Goal: Task Accomplishment & Management: Use online tool/utility

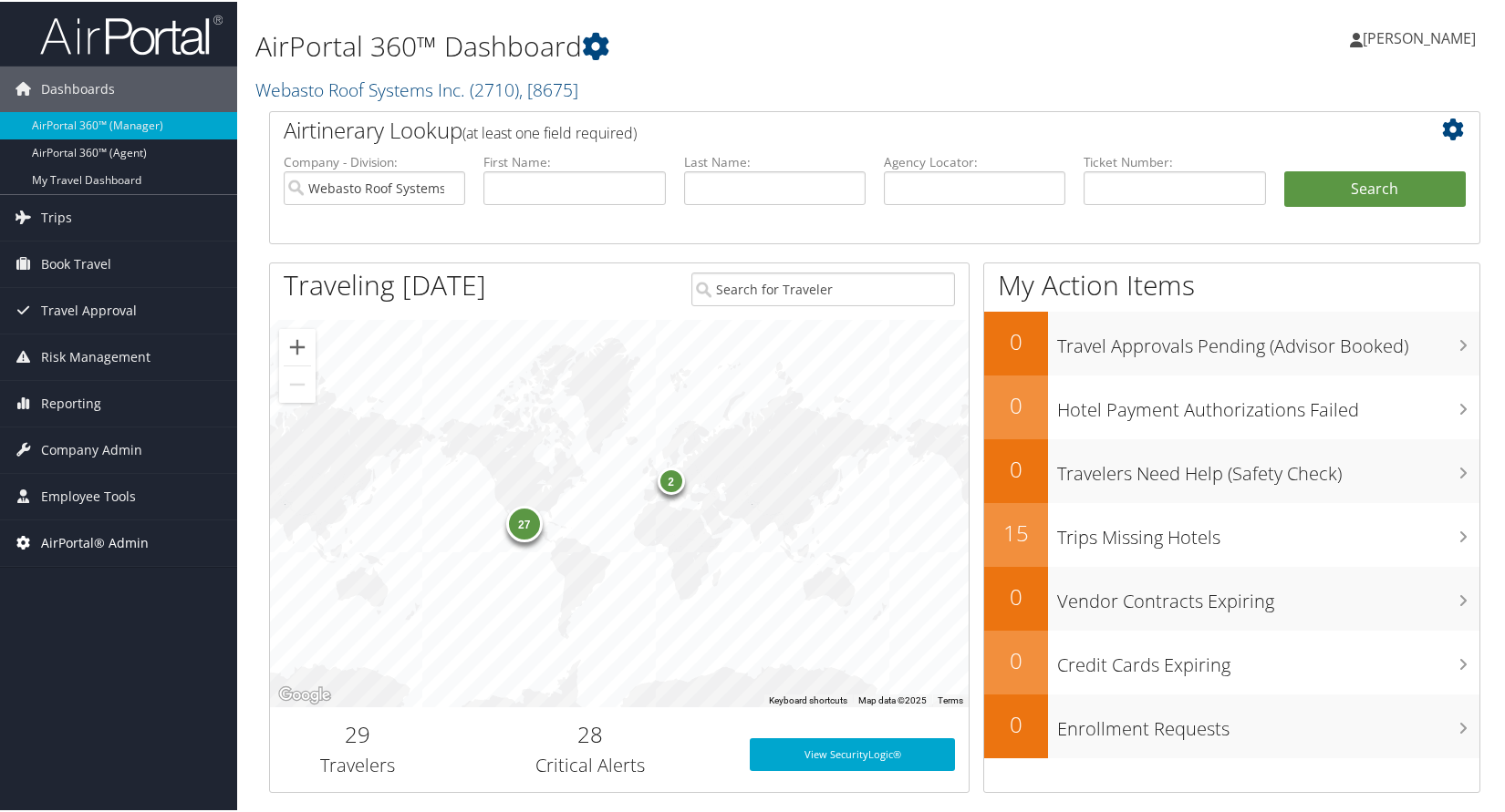
click at [82, 543] on span "AirPortal® Admin" at bounding box center [95, 541] width 108 height 46
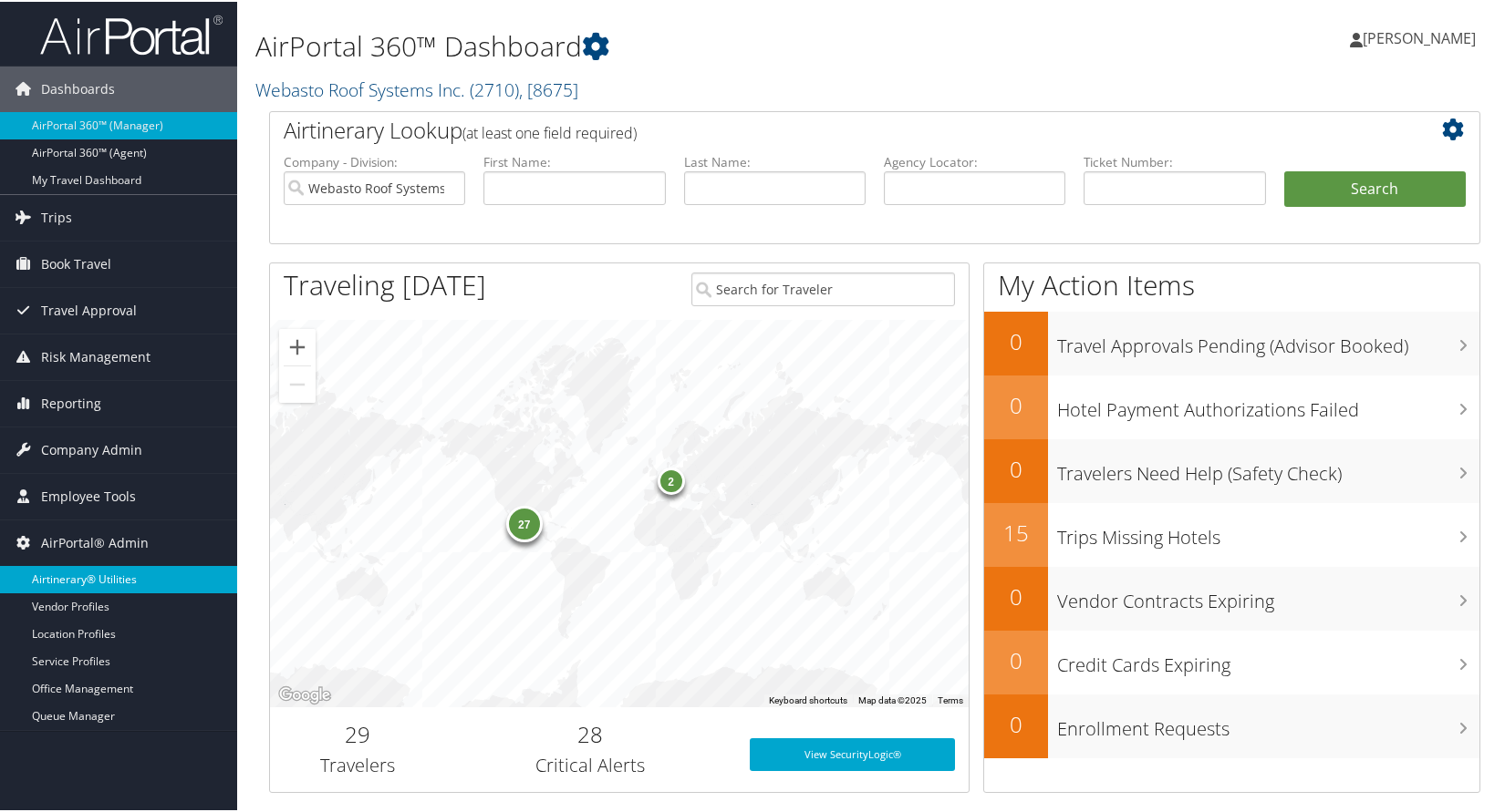
click at [87, 584] on link "Airtinerary® Utilities" at bounding box center [118, 577] width 237 height 27
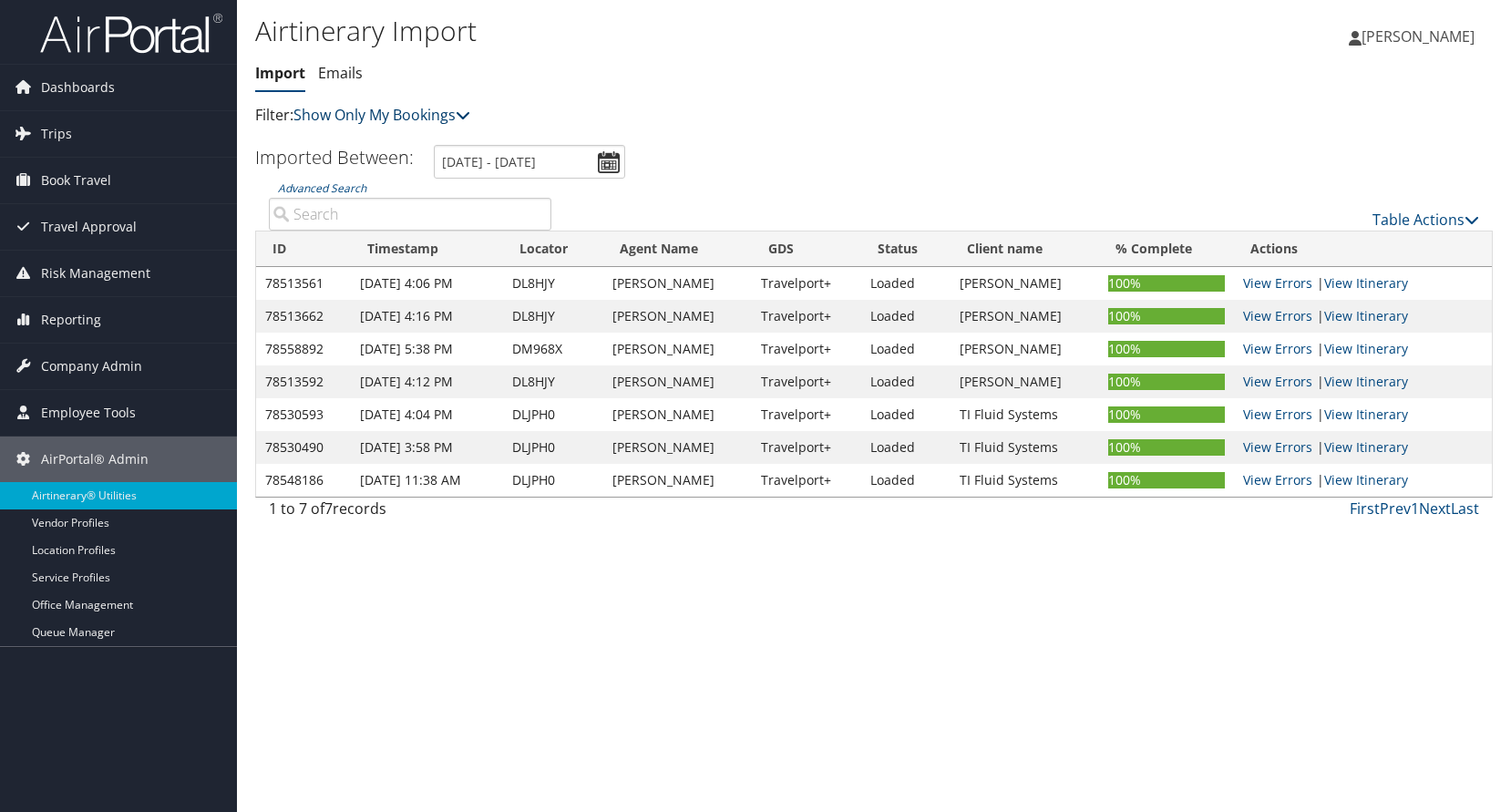
click at [416, 116] on link "Show Only My Bookings" at bounding box center [382, 115] width 177 height 20
click at [406, 146] on link "Show My TMC Bookings" at bounding box center [418, 142] width 240 height 31
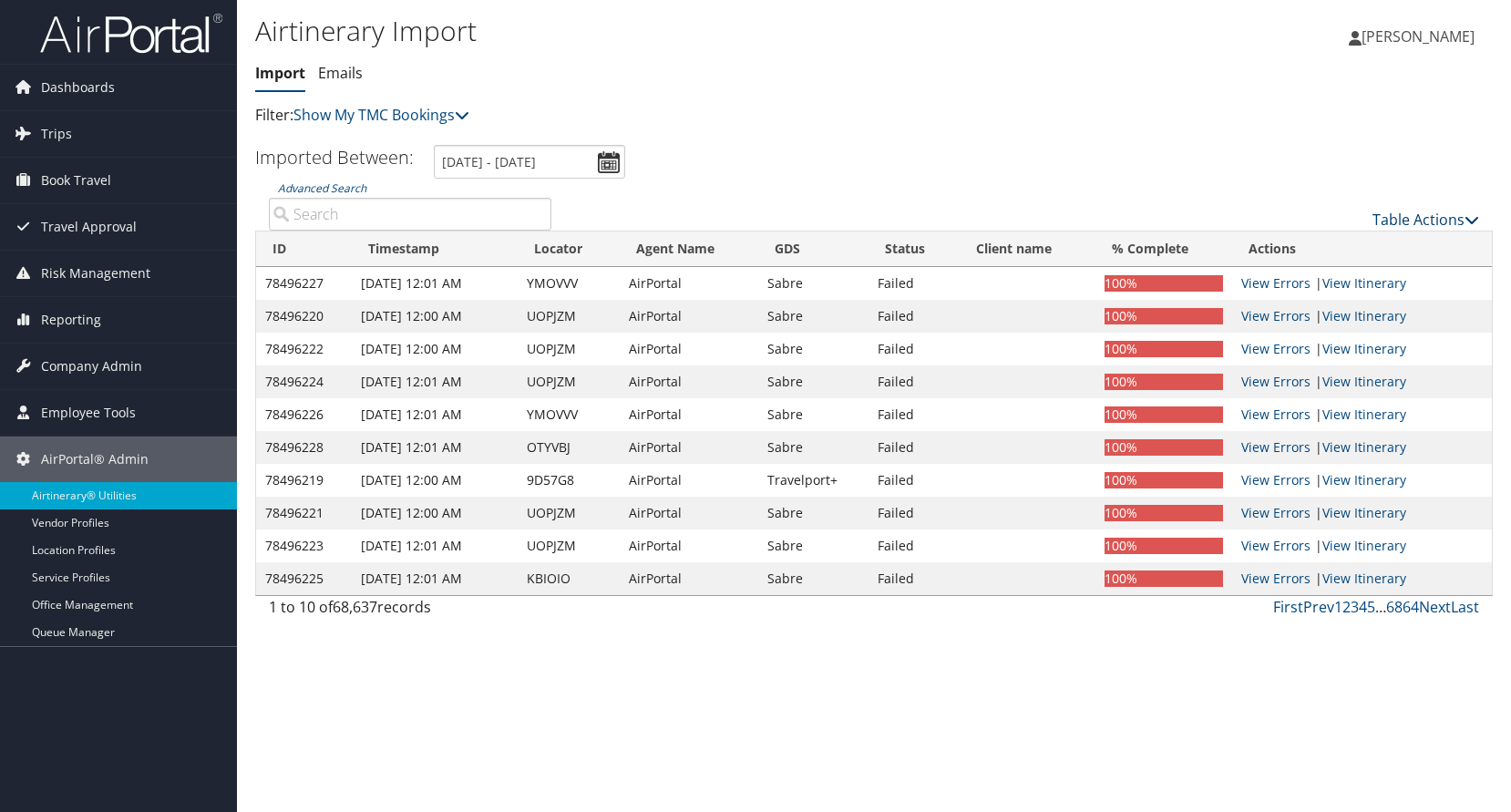
click at [1437, 224] on link "Table Actions" at bounding box center [1426, 220] width 107 height 20
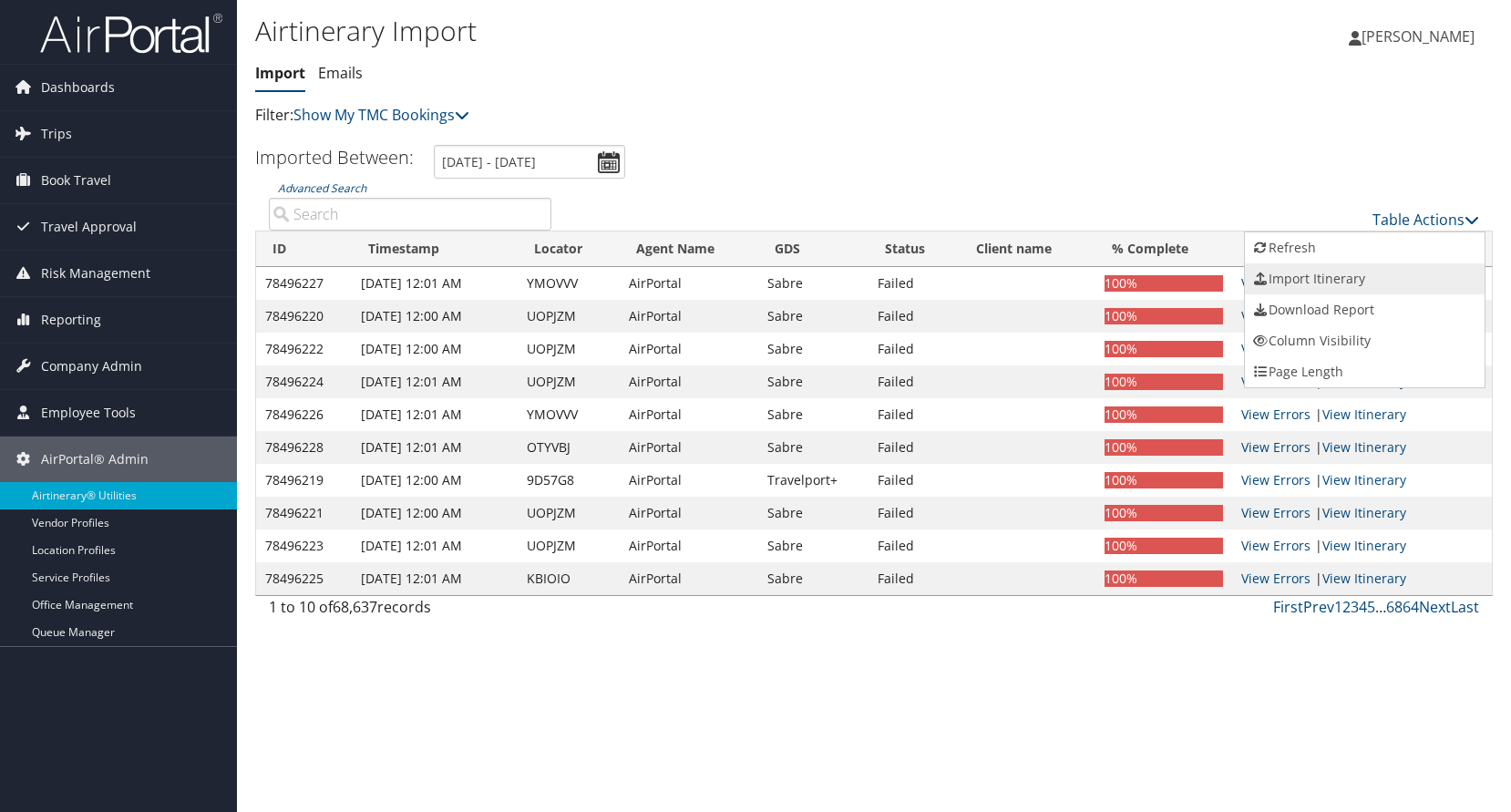
click at [1307, 276] on link "Import Itinerary" at bounding box center [1365, 279] width 240 height 31
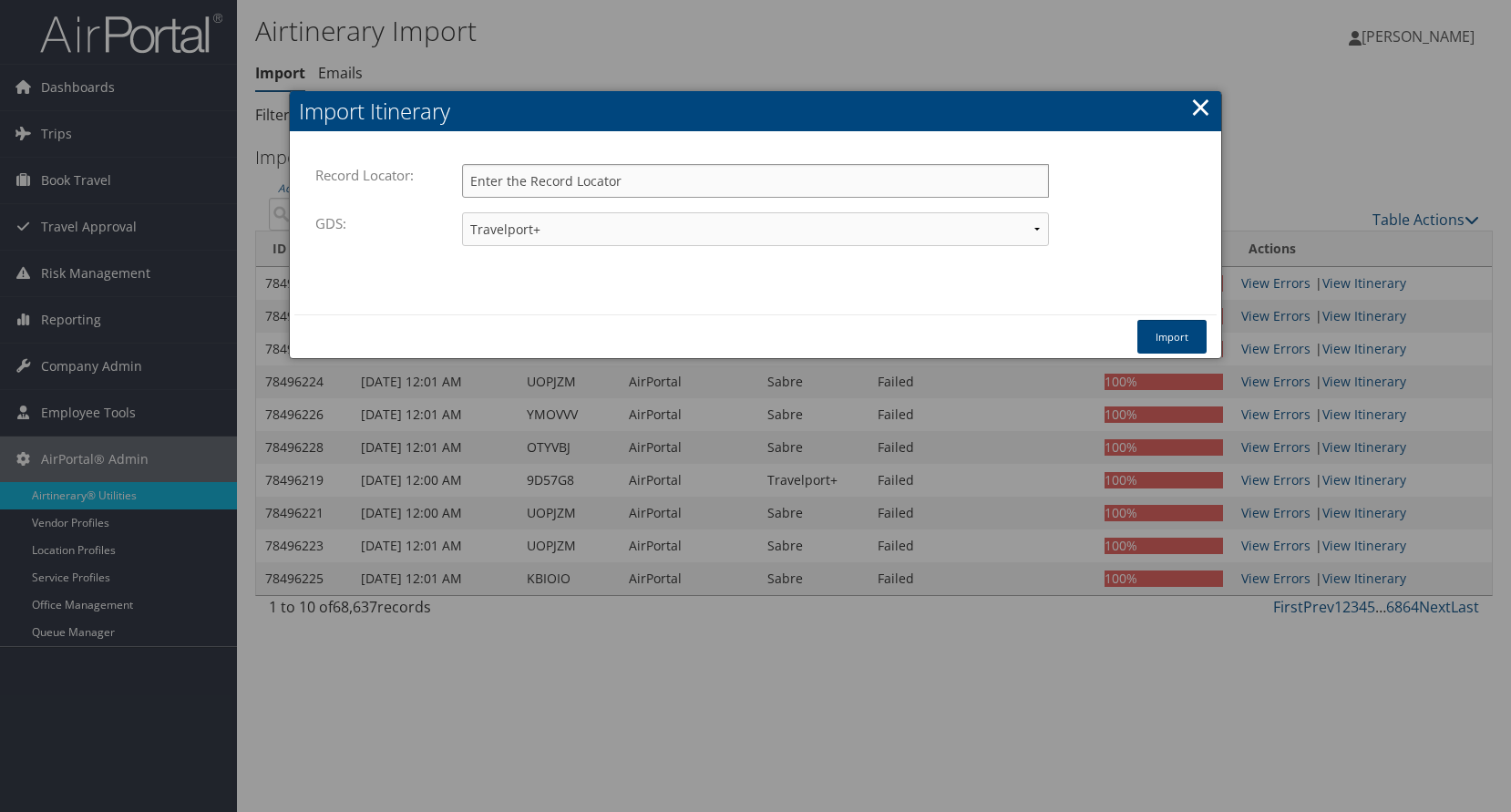
click at [573, 180] on input "Record Locator:" at bounding box center [756, 181] width 587 height 33
paste input "D98452"
type input "D98452"
click at [1169, 332] on button "Import" at bounding box center [1172, 336] width 70 height 33
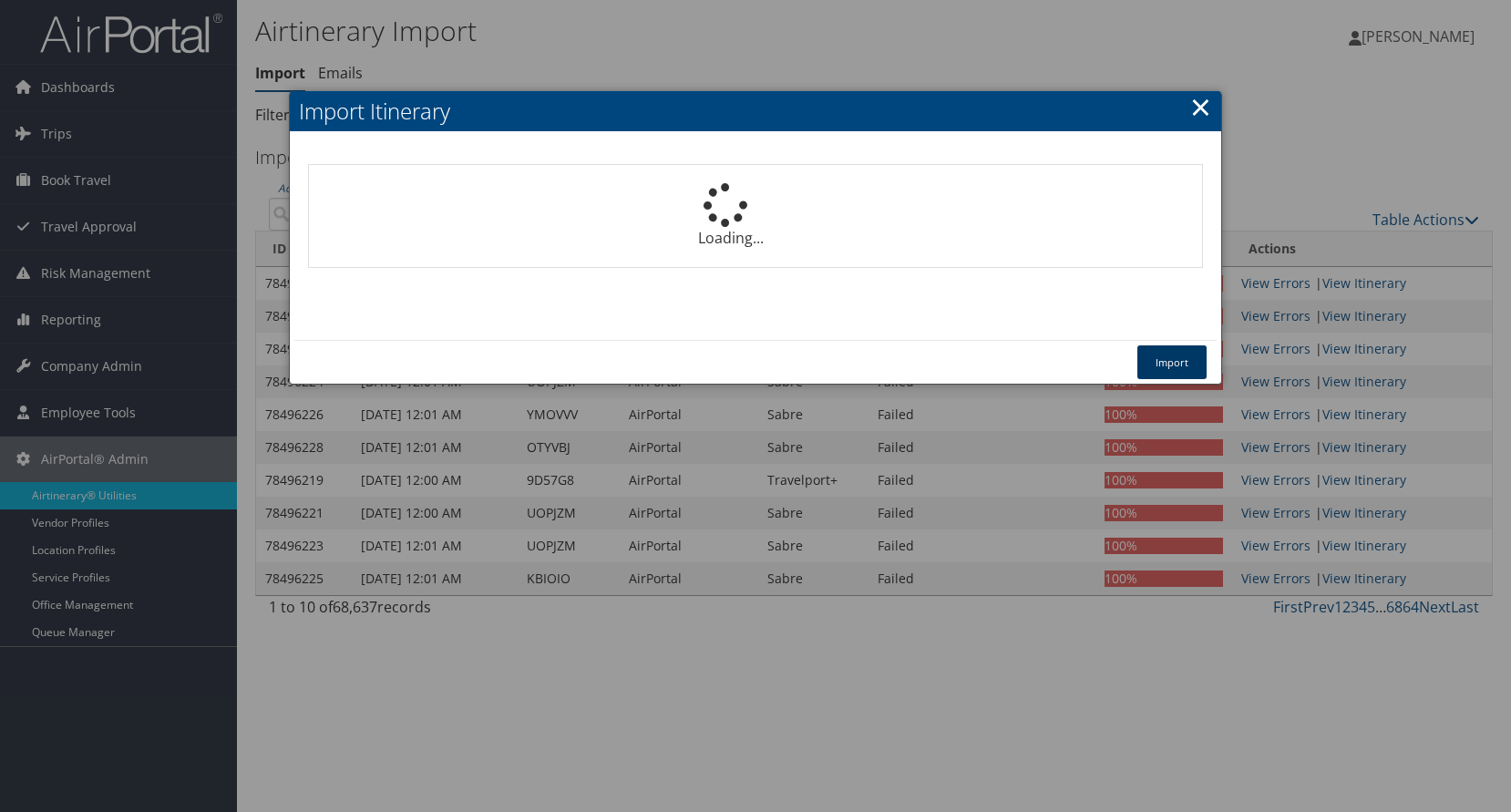
select select "1P"
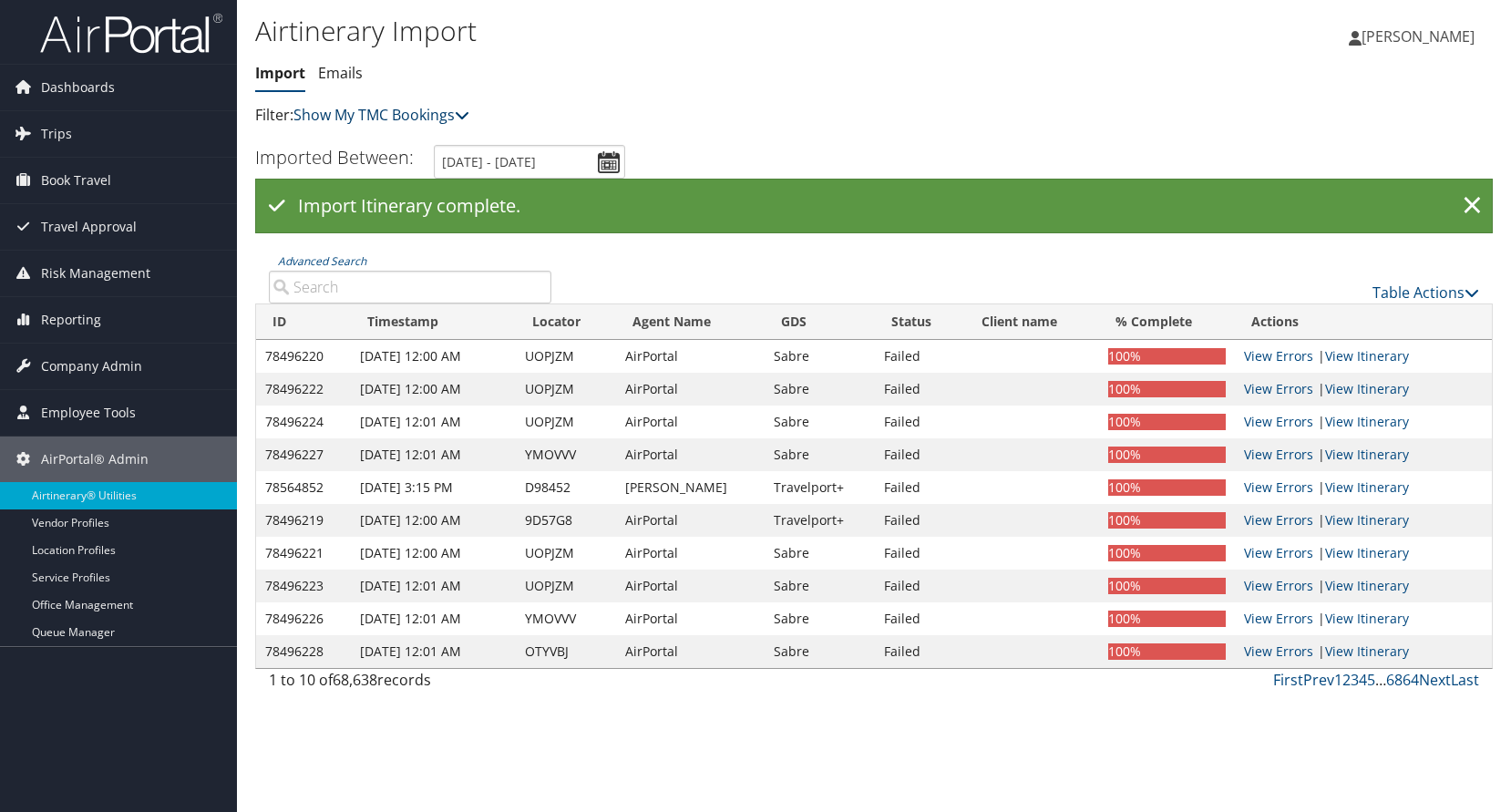
click at [449, 118] on link "Show My TMC Bookings" at bounding box center [381, 115] width 176 height 20
click at [568, 85] on ul "Import Emails" at bounding box center [668, 73] width 825 height 33
click at [359, 289] on input "Advanced Search" at bounding box center [410, 286] width 282 height 33
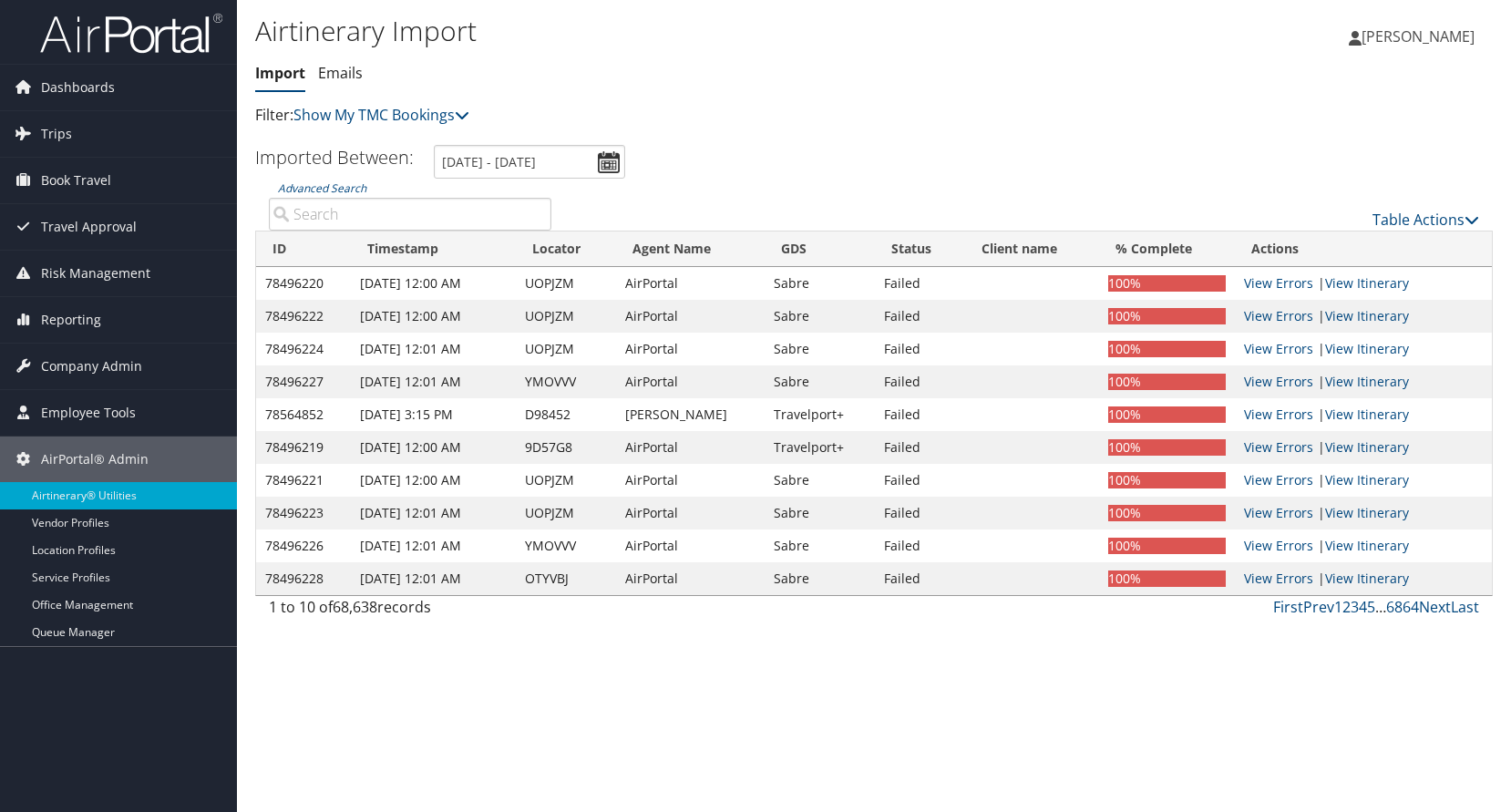
paste input "D98452"
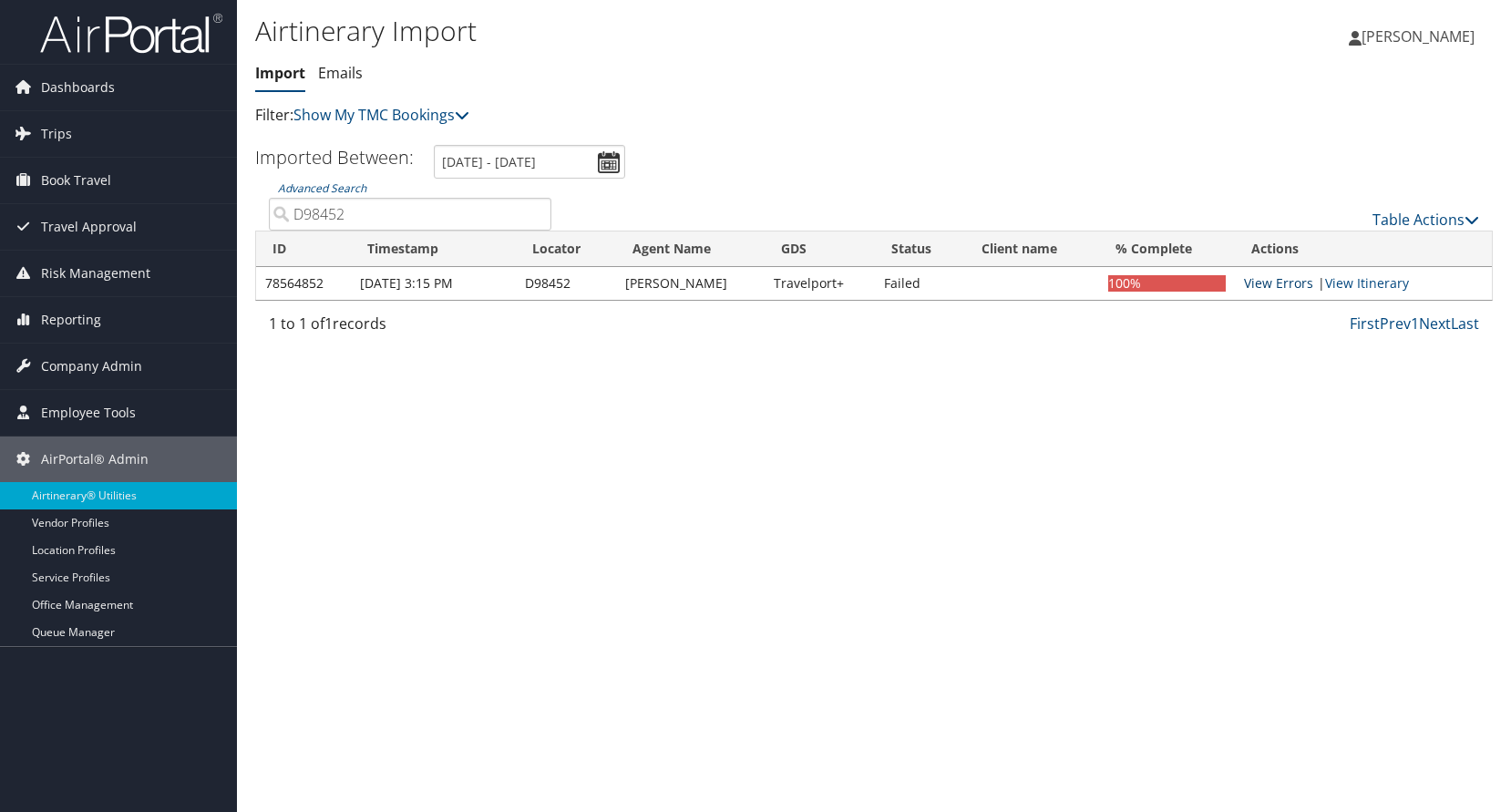
type input "D98452"
click at [1275, 283] on link "View Errors" at bounding box center [1279, 282] width 70 height 18
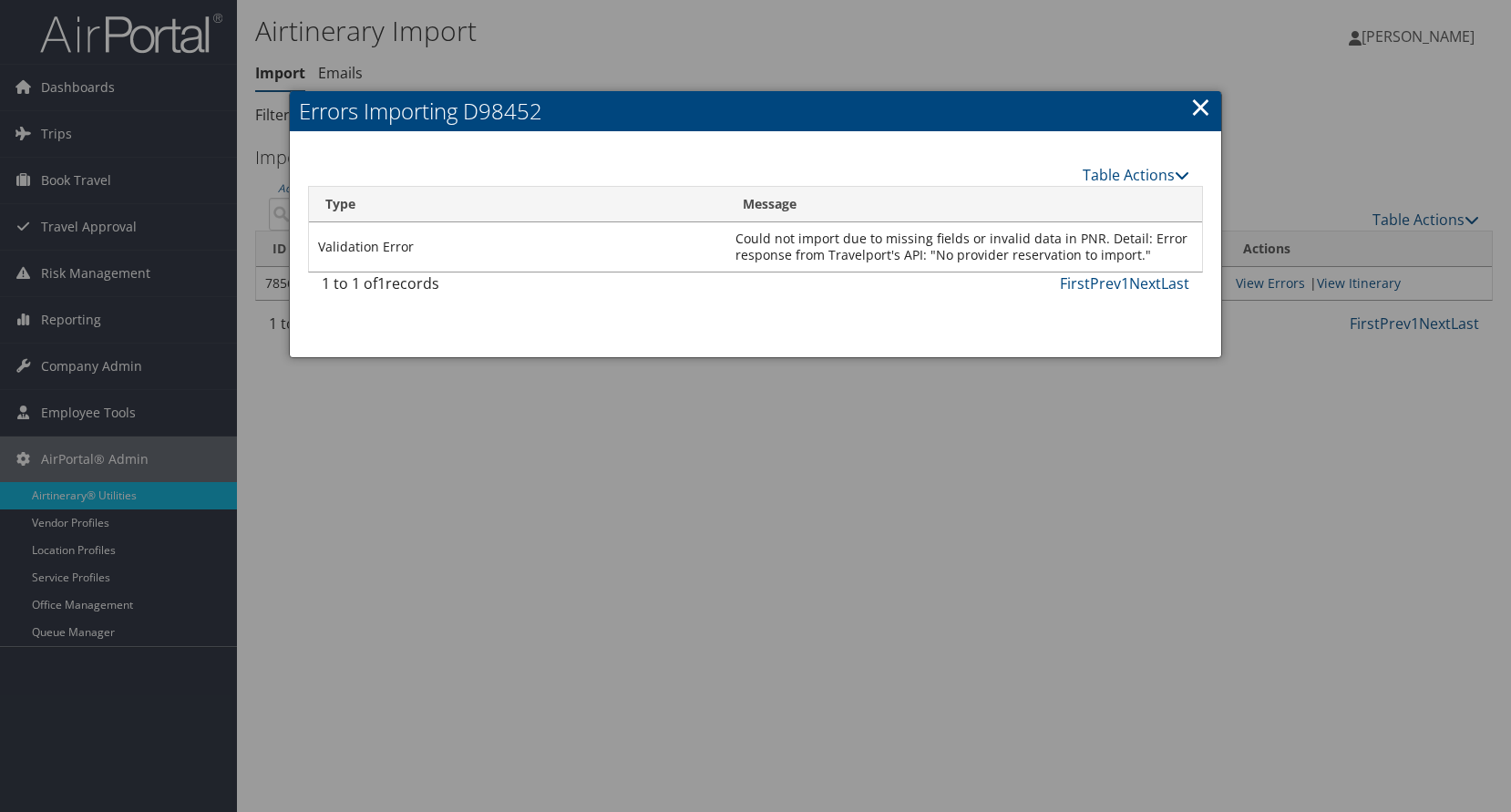
click at [1194, 100] on link "×" at bounding box center [1201, 106] width 21 height 36
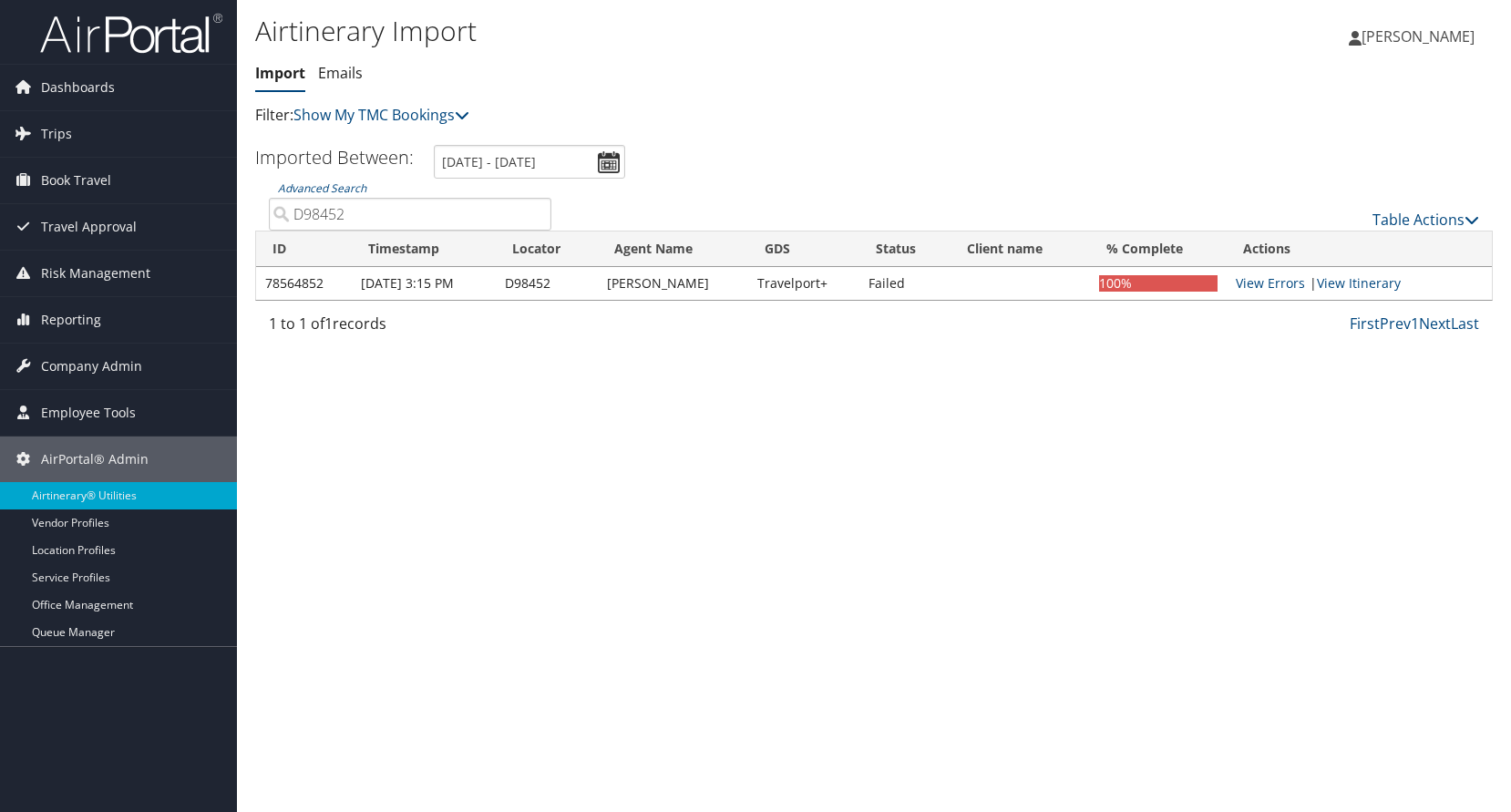
click at [1229, 169] on ul "Imported Between: 9/28/2025 - 10/9/2025" at bounding box center [864, 162] width 1258 height 33
drag, startPoint x: 372, startPoint y: 211, endPoint x: 268, endPoint y: 212, distance: 104.0
click at [268, 212] on div "Advanced Search D98452" at bounding box center [411, 203] width 310 height 51
click at [379, 211] on input "D98452" at bounding box center [410, 214] width 282 height 33
drag, startPoint x: 461, startPoint y: 218, endPoint x: 225, endPoint y: 218, distance: 236.0
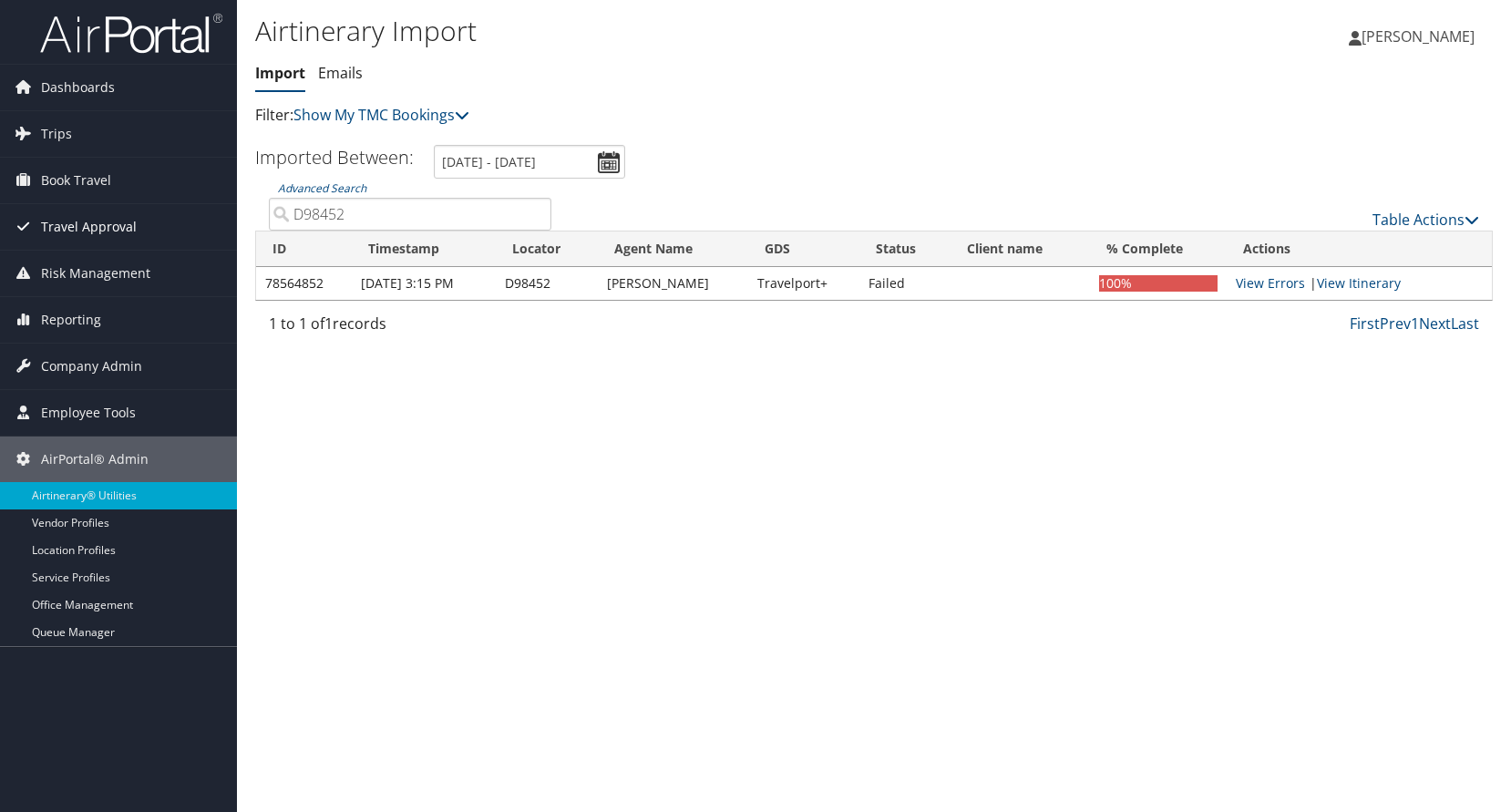
click at [225, 218] on div "Dashboards AirPortal 360™ (Manager) AirPortal 360™ (Agent) My Travel Dashboard …" at bounding box center [756, 406] width 1511 height 812
click at [322, 369] on div "Airtinerary Import Import Emails Import Emails Filter: Show My TMC Bookings Sho…" at bounding box center [874, 406] width 1274 height 812
click at [540, 212] on input "D98452" at bounding box center [410, 214] width 282 height 33
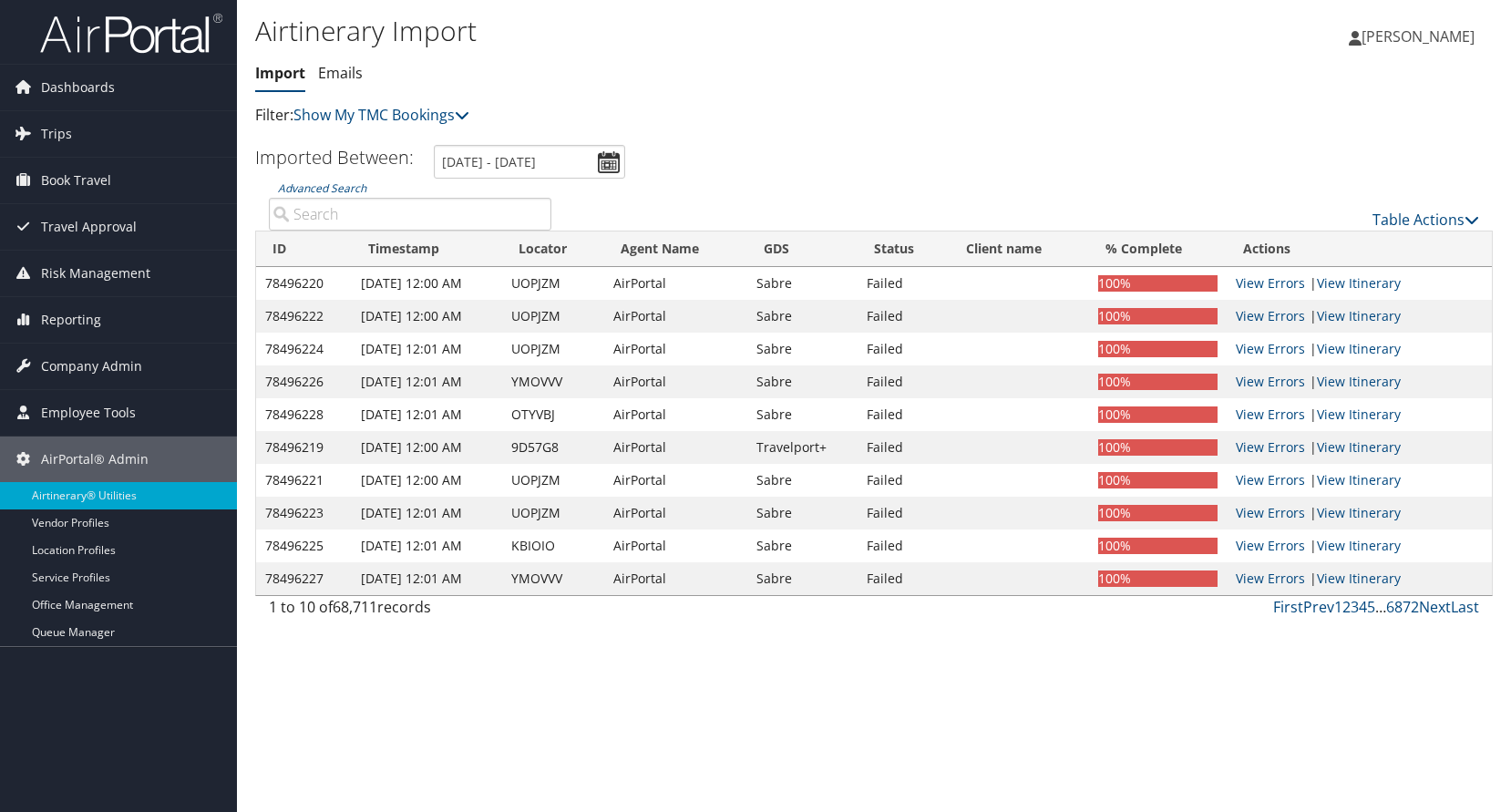
click at [346, 215] on input "Advanced Search" at bounding box center [410, 214] width 282 height 33
paste input "D98452"
type input "D98452"
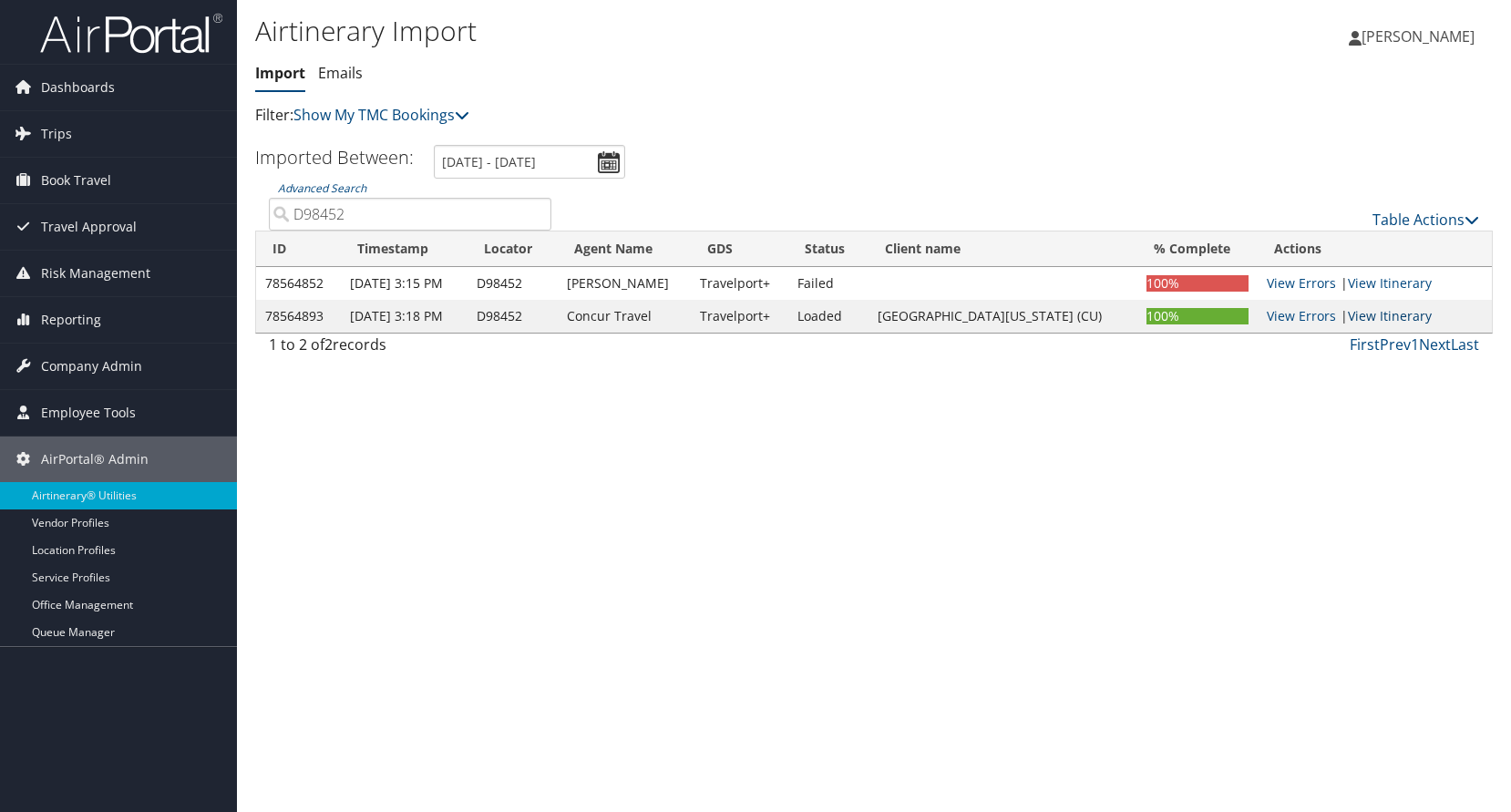
click at [1353, 319] on link "View Itinerary" at bounding box center [1390, 316] width 84 height 18
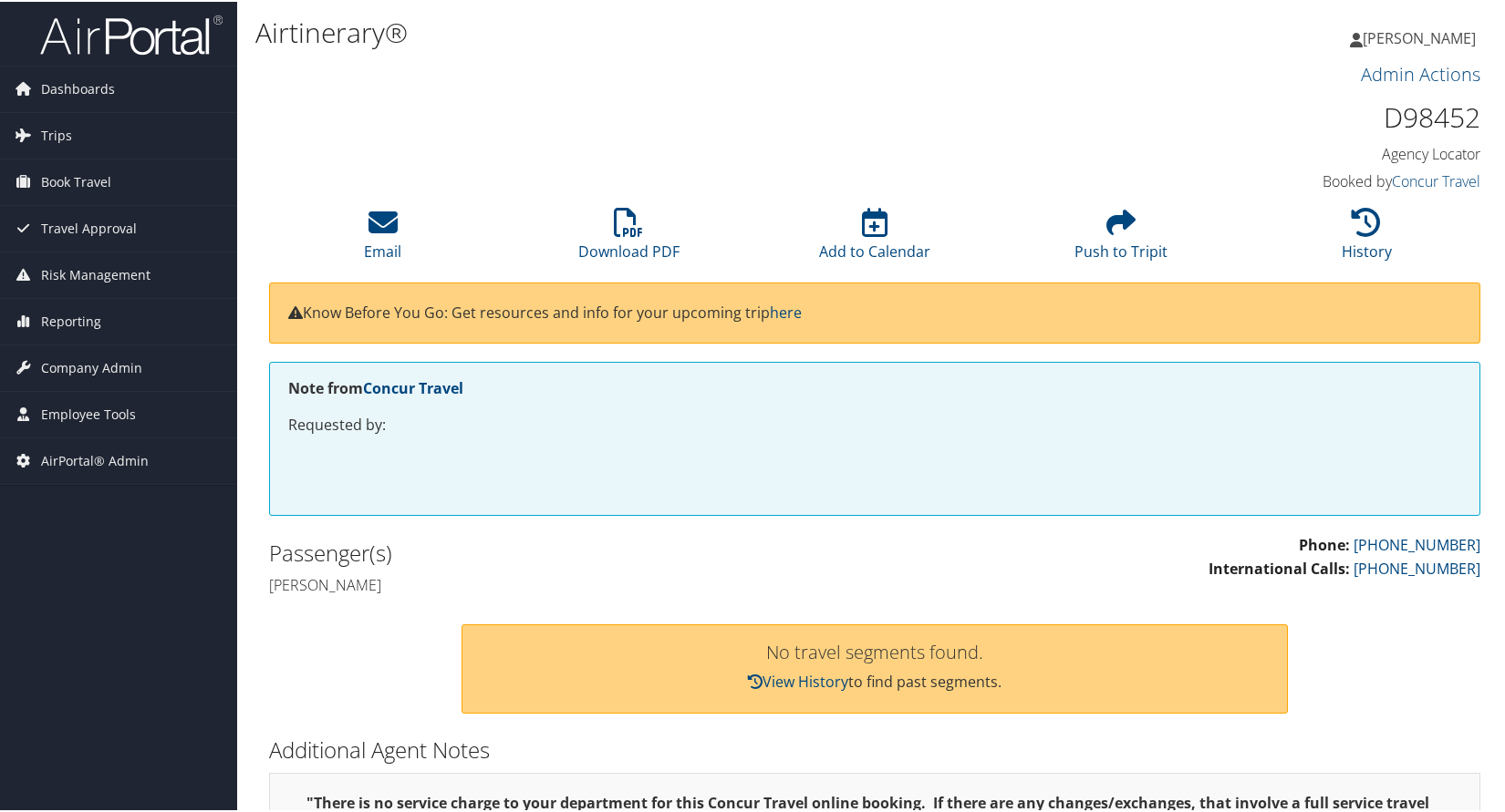
scroll to position [126, 0]
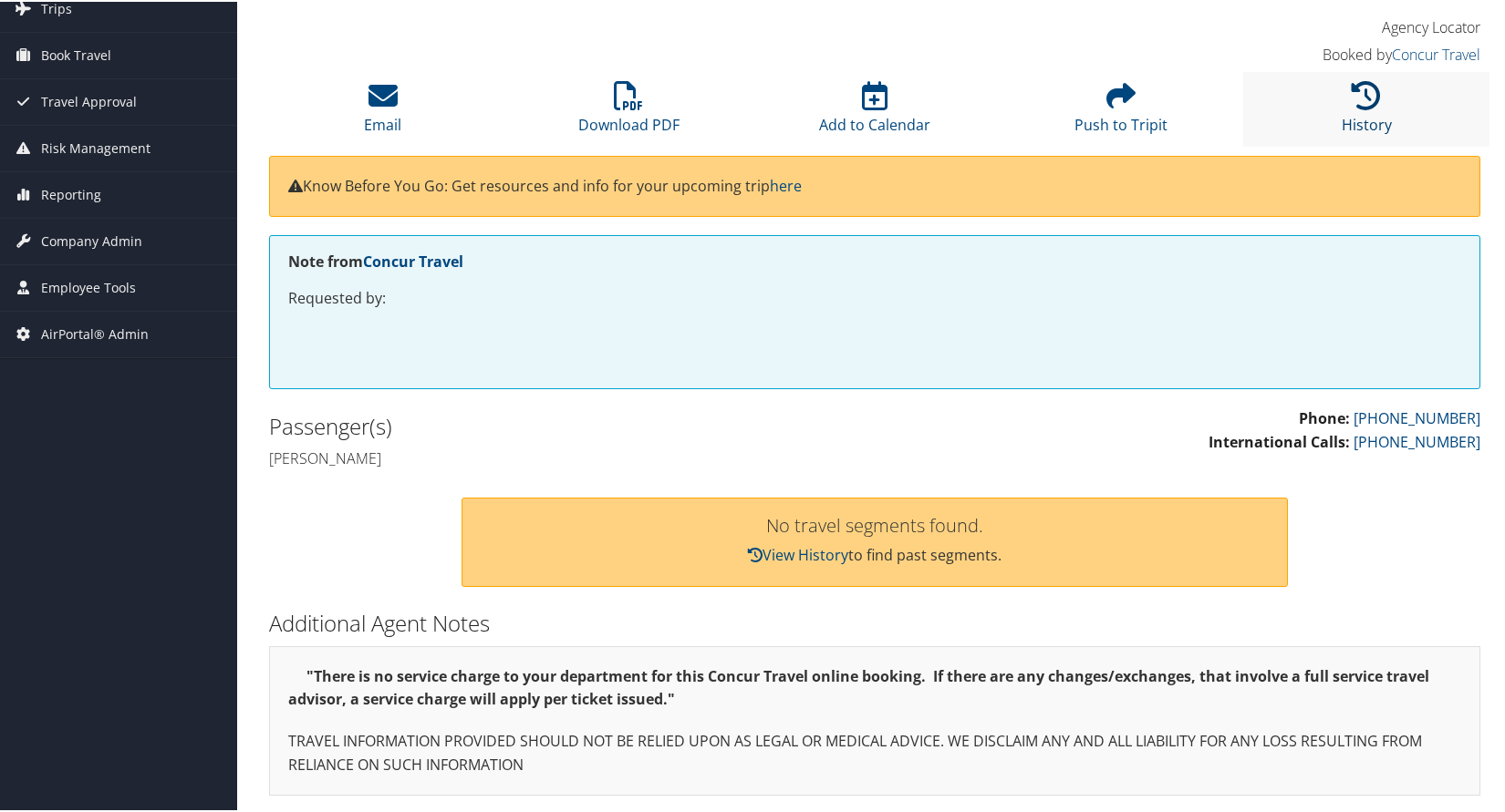
click at [1368, 114] on link "History" at bounding box center [1366, 111] width 50 height 44
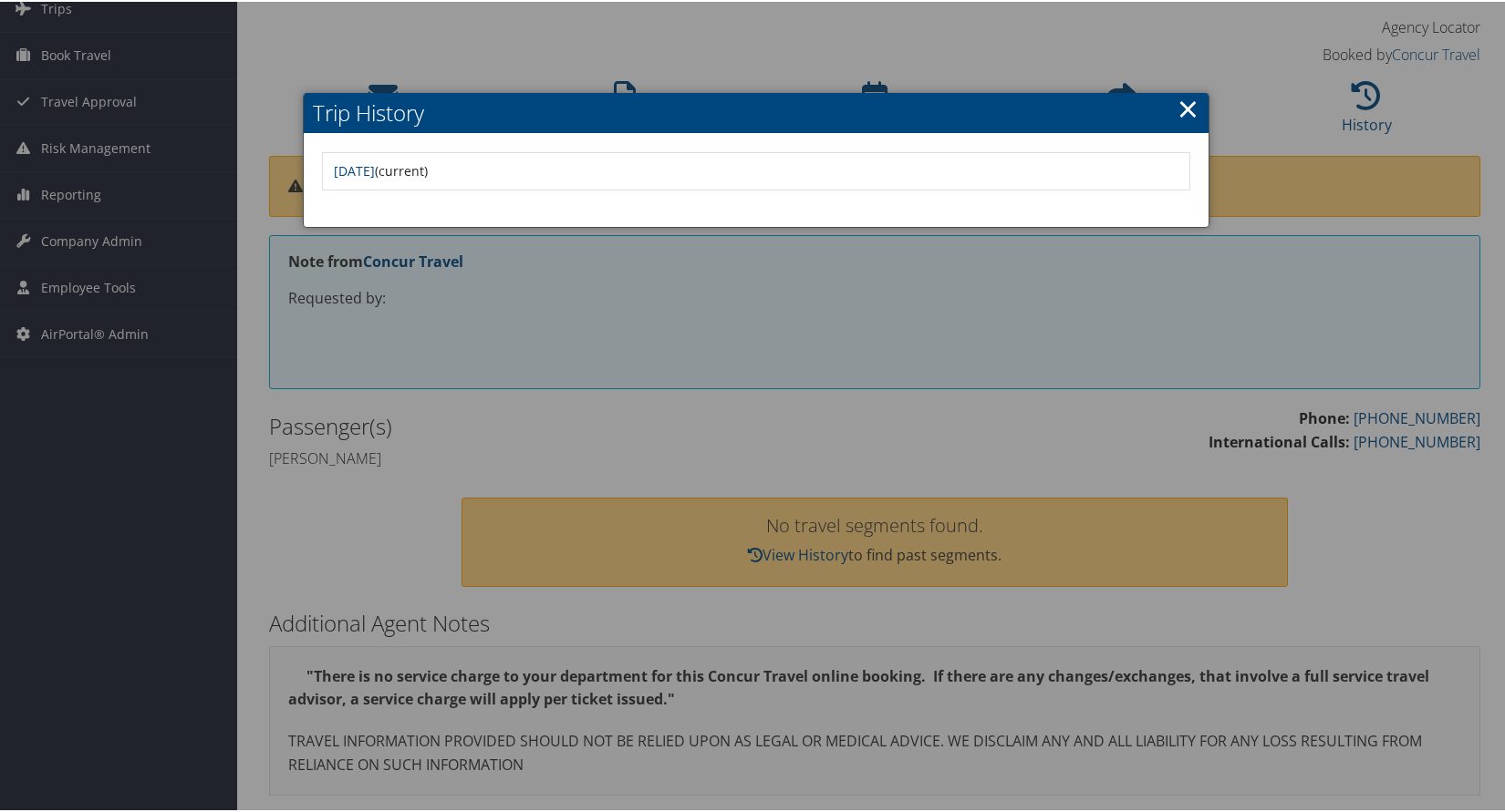
click at [1181, 103] on link "×" at bounding box center [1187, 106] width 21 height 36
